Goal: Find specific page/section: Find specific page/section

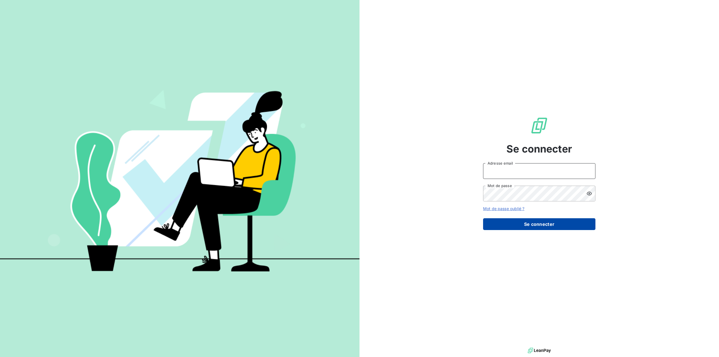
type input "[EMAIL_ADDRESS][DOMAIN_NAME]"
click at [528, 226] on button "Se connecter" at bounding box center [539, 224] width 112 height 12
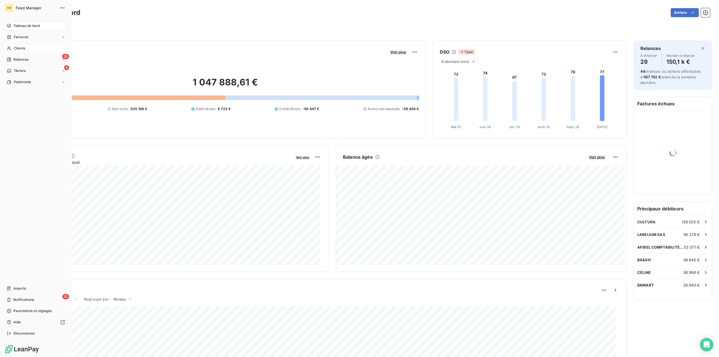
click at [12, 49] on div "Clients" at bounding box center [35, 48] width 63 height 9
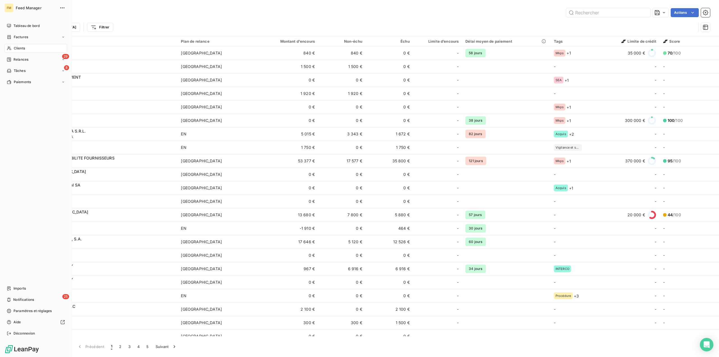
click at [22, 50] on span "Clients" at bounding box center [19, 48] width 11 height 5
click at [23, 50] on span "Clients" at bounding box center [19, 48] width 11 height 5
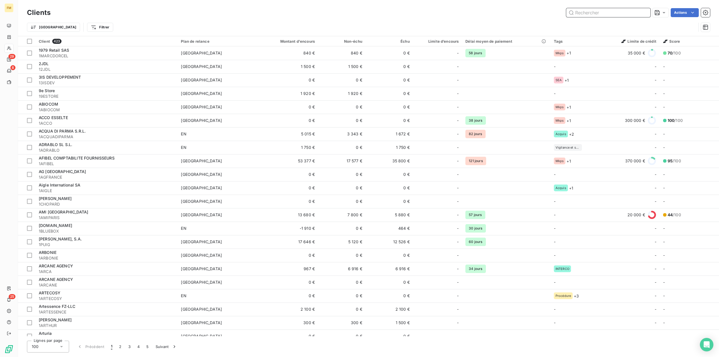
click at [589, 13] on input "text" at bounding box center [608, 12] width 84 height 9
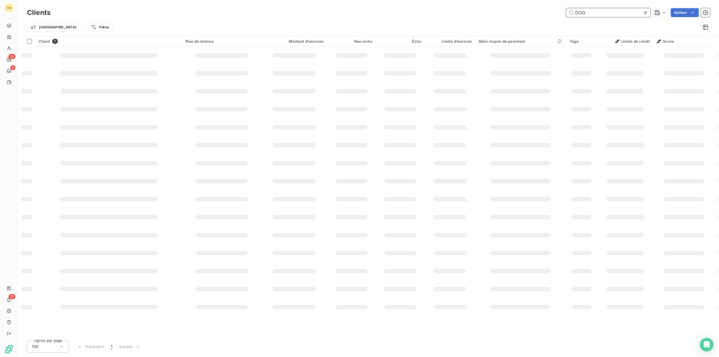
type input "DOG"
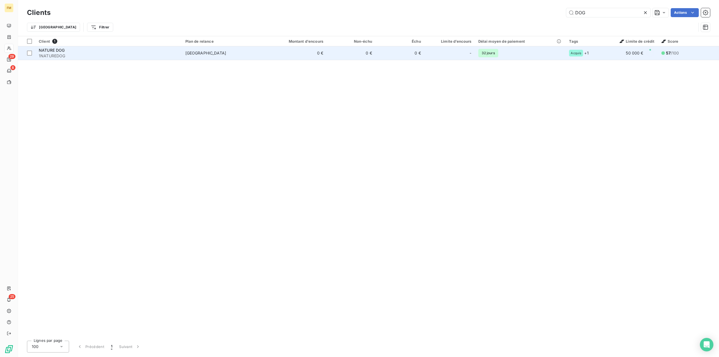
click at [305, 56] on td "0 €" at bounding box center [293, 52] width 65 height 13
